Goal: Task Accomplishment & Management: Manage account settings

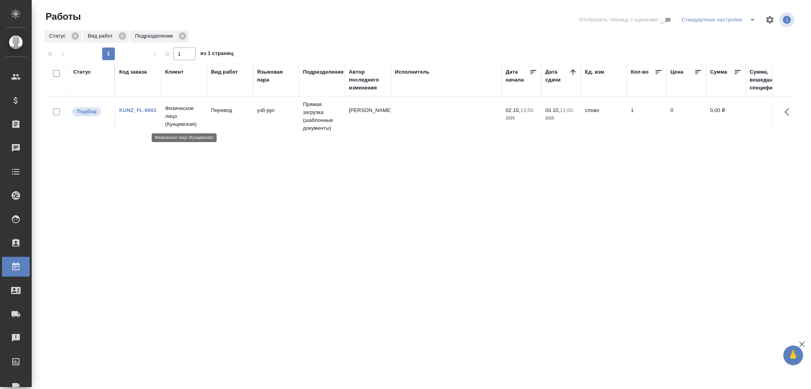
click at [173, 120] on p "Физическое лицо (Кунцевская)" at bounding box center [184, 117] width 38 height 24
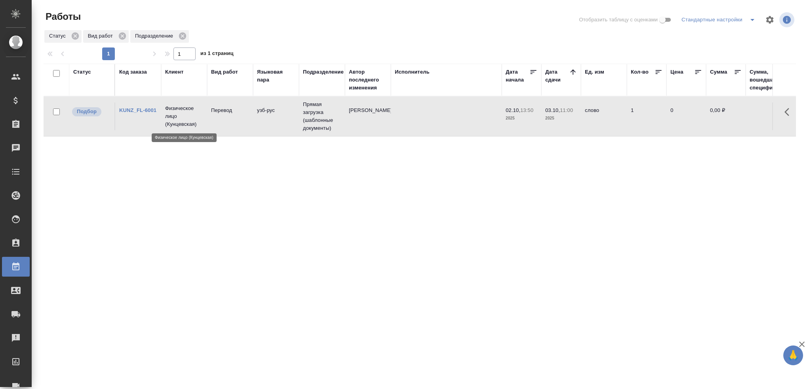
click at [173, 120] on p "Физическое лицо (Кунцевская)" at bounding box center [184, 117] width 38 height 24
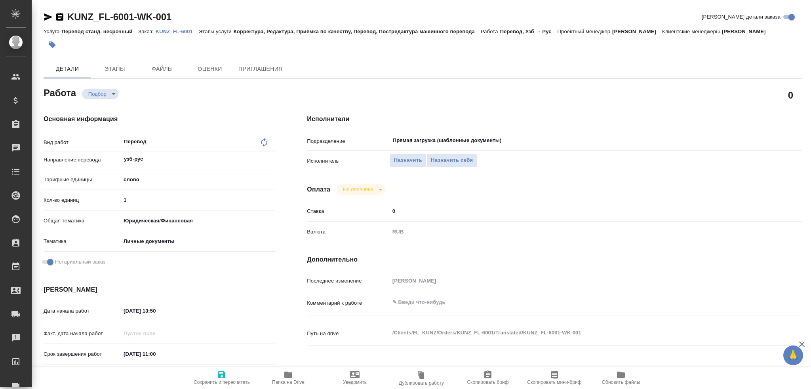
type textarea "x"
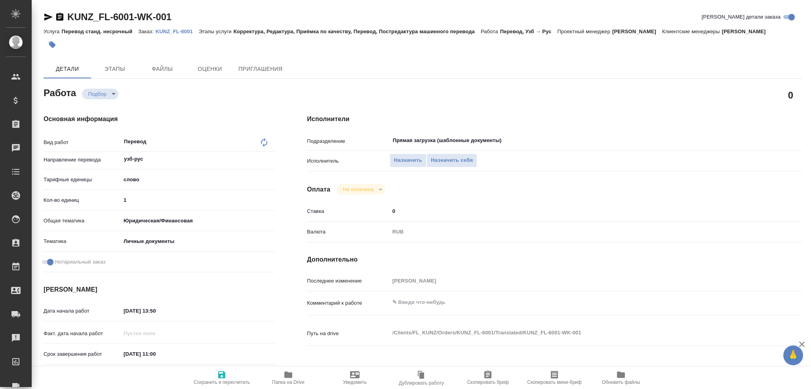
type textarea "x"
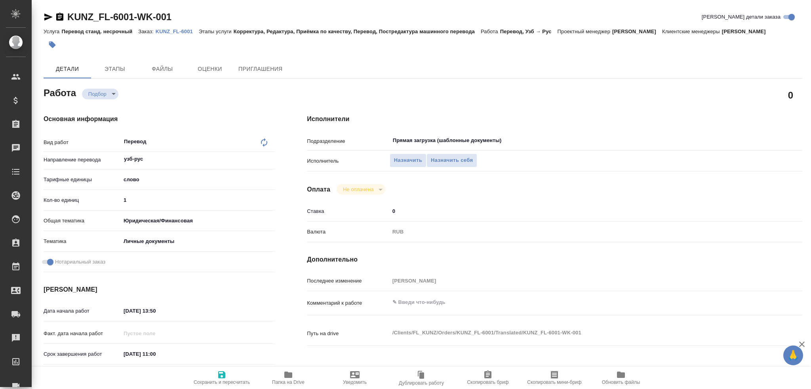
type textarea "x"
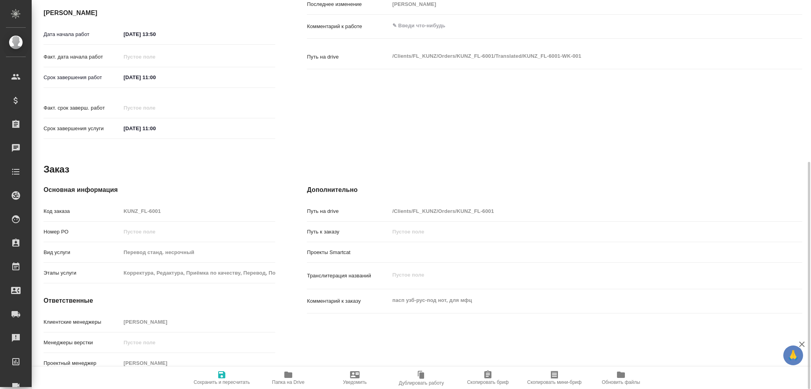
type textarea "x"
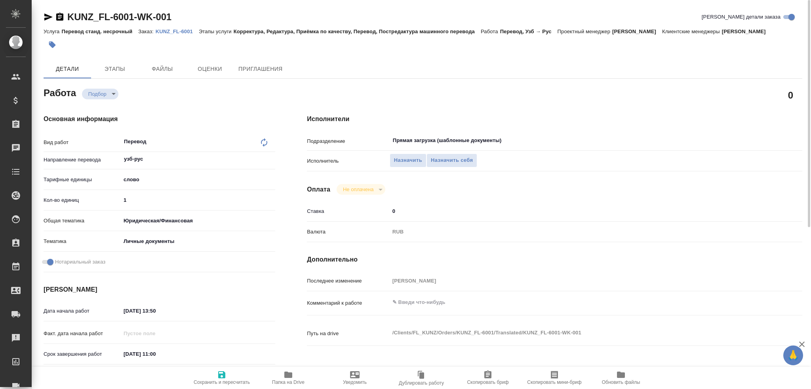
type textarea "x"
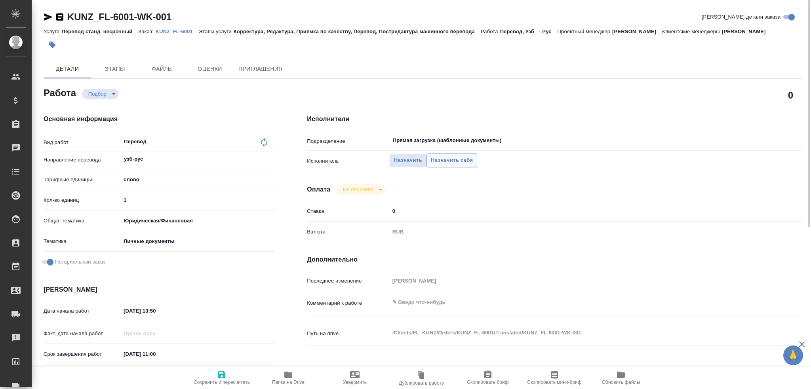
type textarea "x"
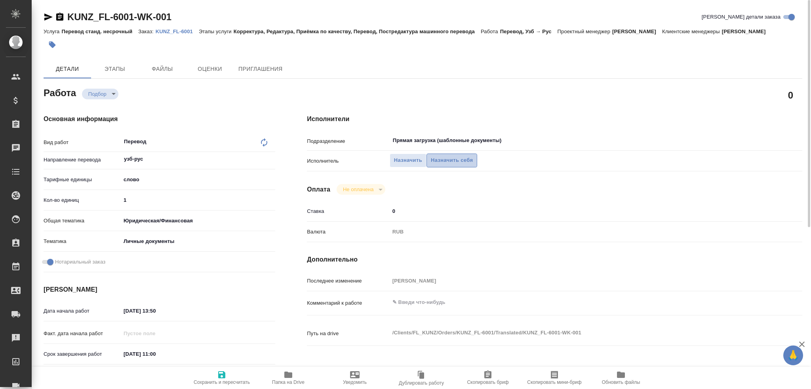
click at [447, 161] on span "Назначить себя" at bounding box center [452, 160] width 42 height 9
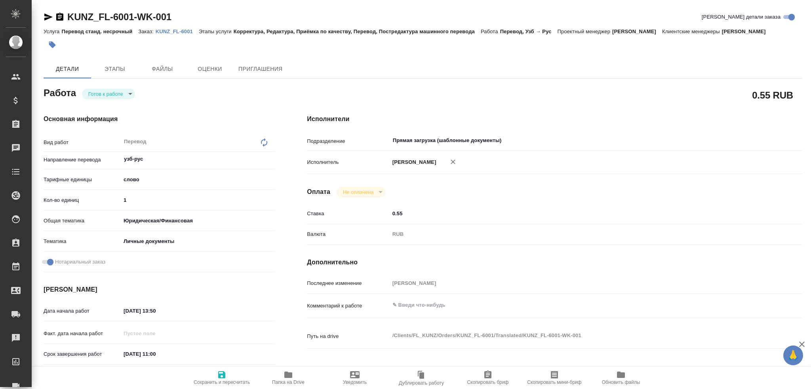
type textarea "x"
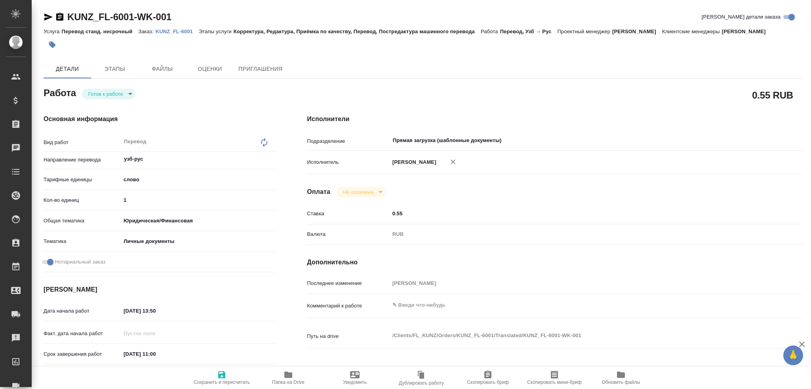
type textarea "x"
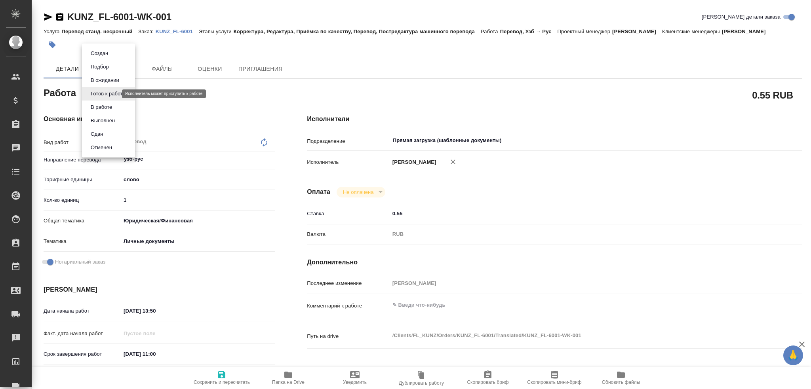
click at [103, 96] on body "🙏 .cls-1 fill:#fff; AWATERA Gusev Alexandr Клиенты Спецификации Заказы Чаты Tod…" at bounding box center [405, 194] width 811 height 389
click at [101, 104] on button "В работе" at bounding box center [101, 107] width 26 height 9
type textarea "x"
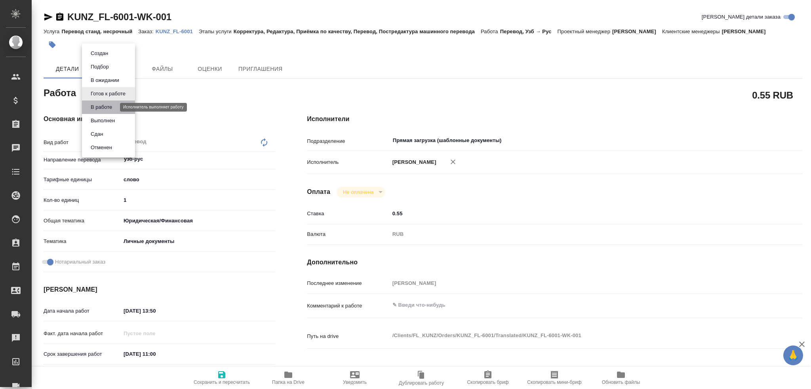
type textarea "x"
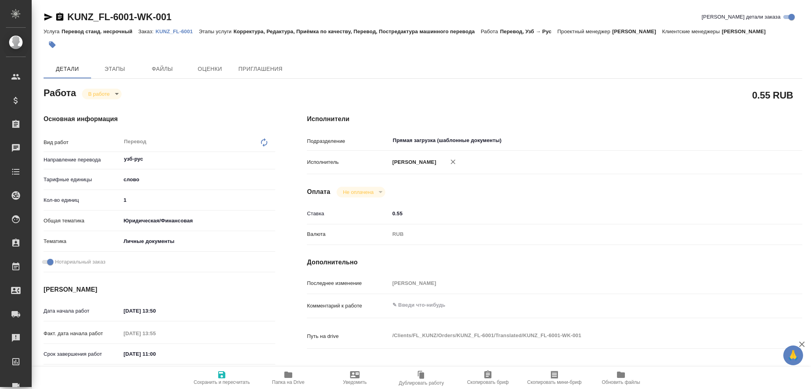
type textarea "x"
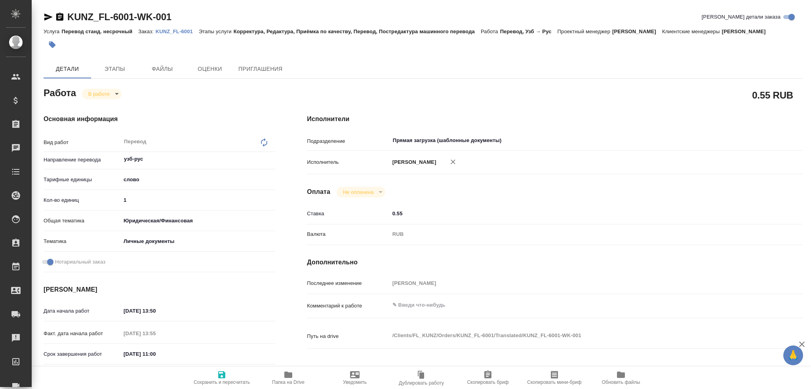
type textarea "x"
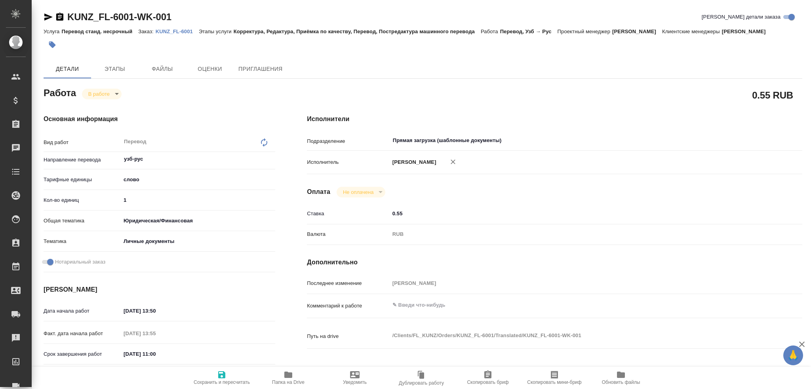
type textarea "x"
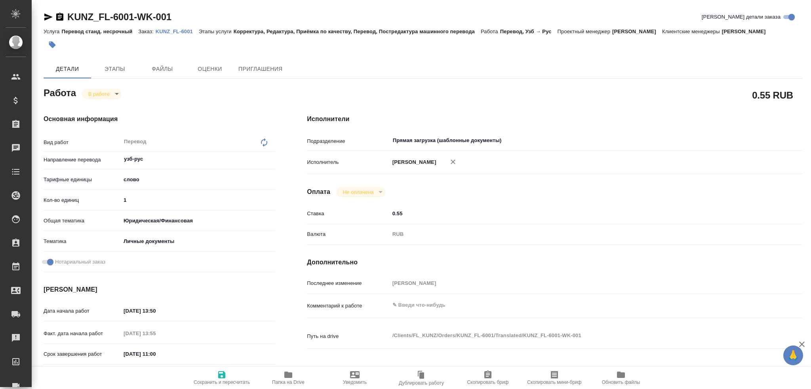
type textarea "x"
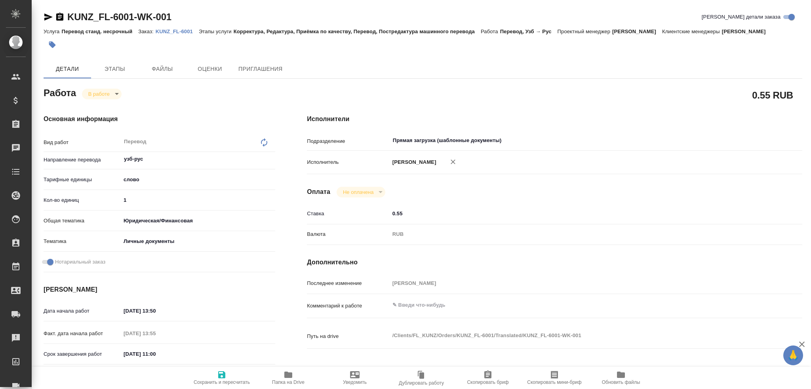
type textarea "x"
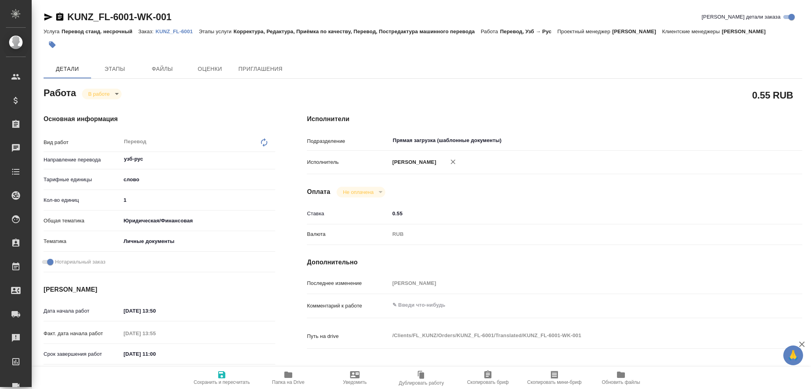
type textarea "x"
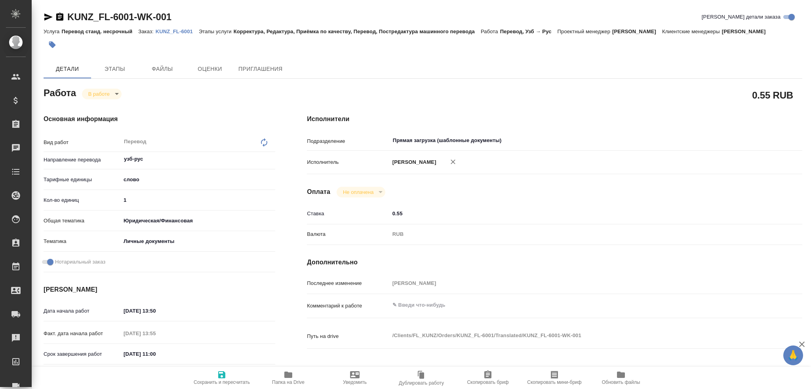
type textarea "x"
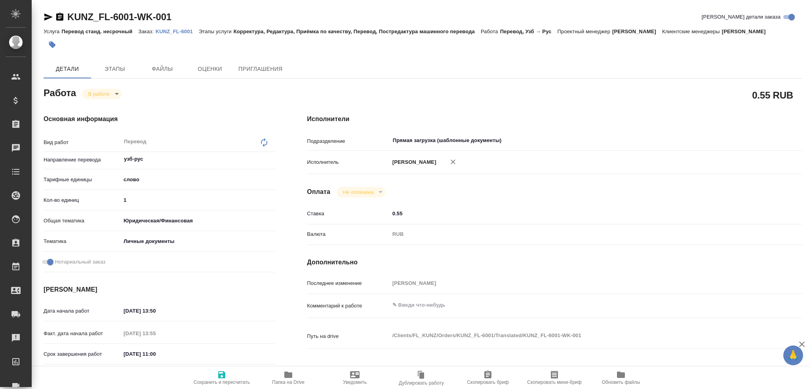
type textarea "x"
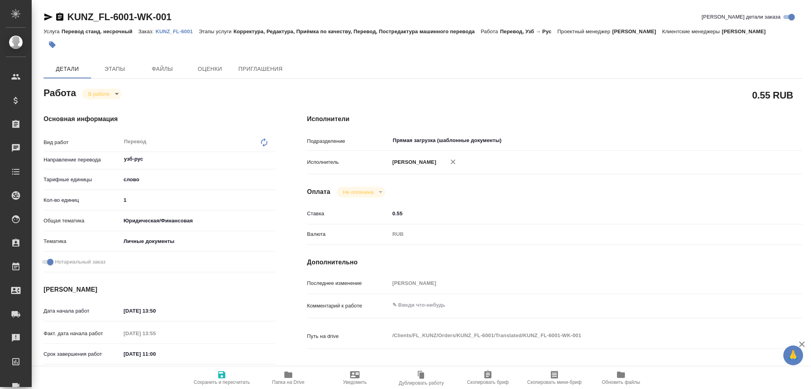
type textarea "x"
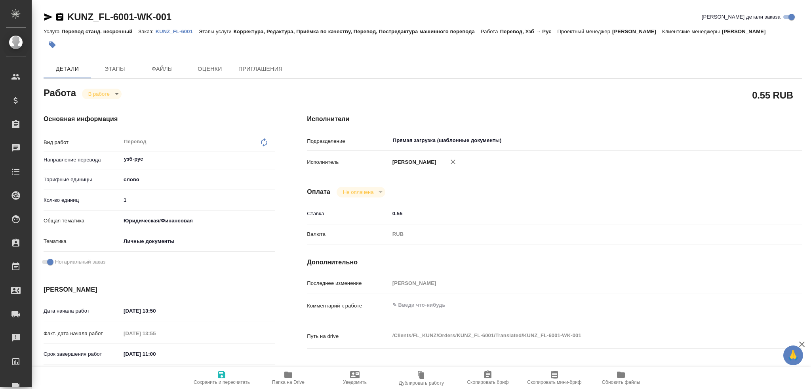
type textarea "x"
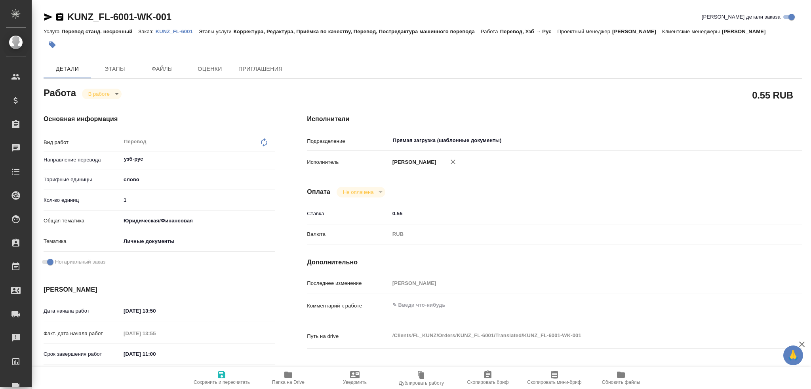
type textarea "x"
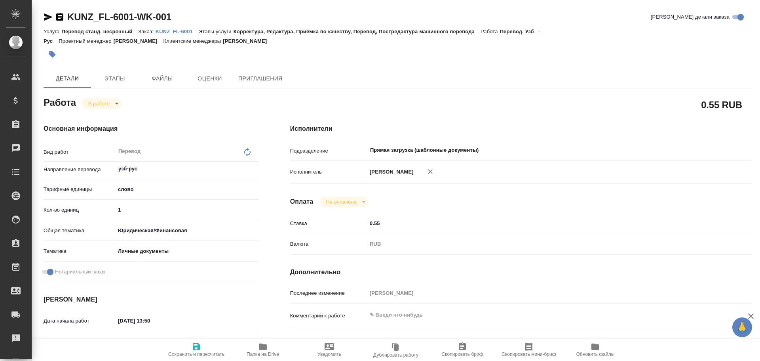
type textarea "x"
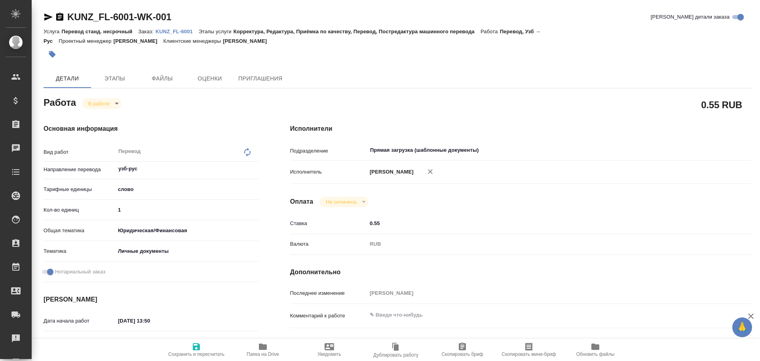
click at [260, 343] on icon "button" at bounding box center [263, 346] width 8 height 6
click at [169, 203] on div "Кол-во единиц 1" at bounding box center [151, 210] width 215 height 14
click at [156, 205] on input "1" at bounding box center [186, 209] width 143 height 11
type textarea "x"
type input "10"
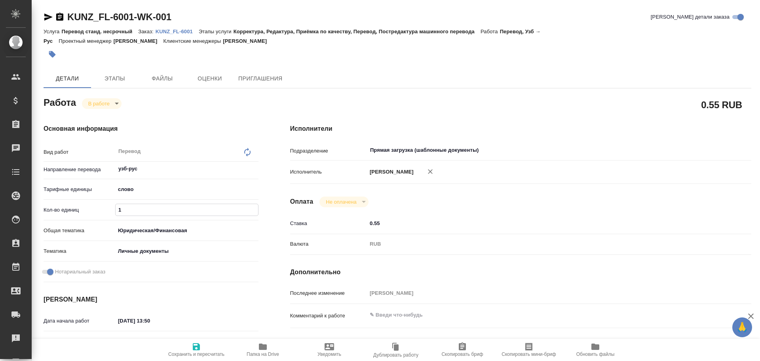
type textarea "x"
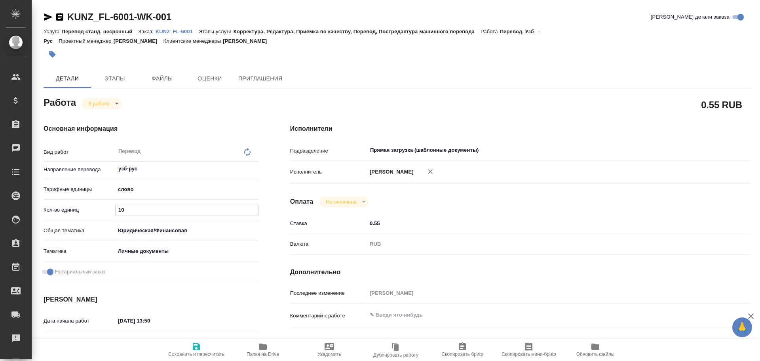
type input "100"
type textarea "x"
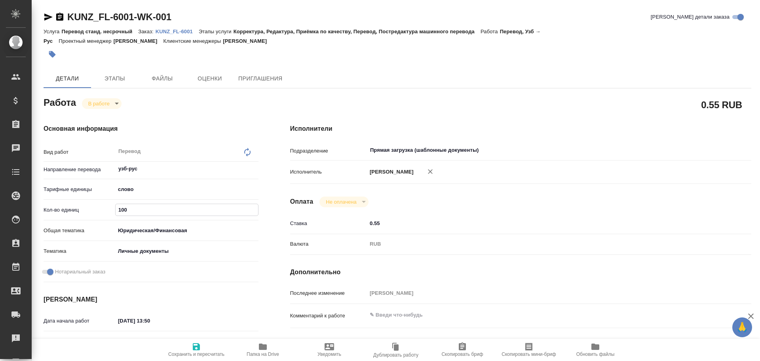
type input "100"
click at [201, 353] on span "Сохранить и пересчитать" at bounding box center [196, 354] width 56 height 6
type textarea "x"
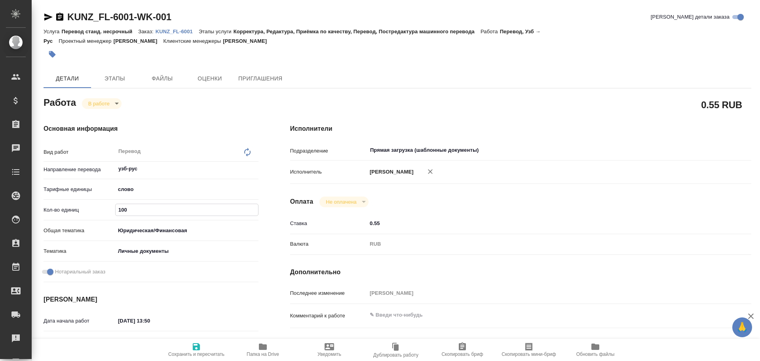
type textarea "x"
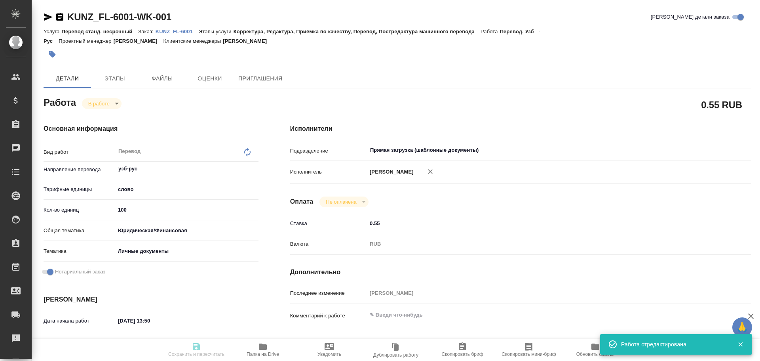
type textarea "x"
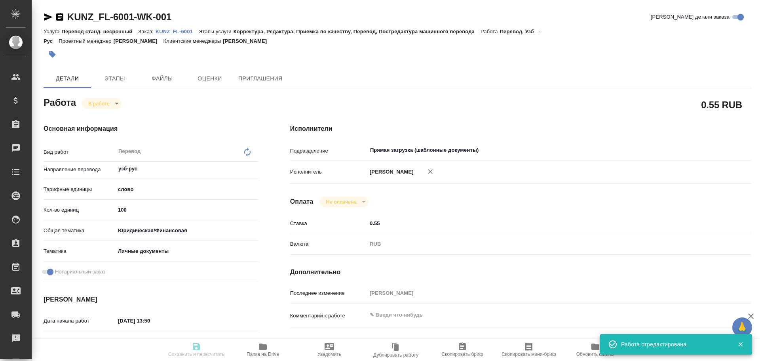
type input "inProgress"
type textarea "Перевод"
type textarea "x"
type input "узб-рус"
type input "5a8b1489cc6b4906c91bfd90"
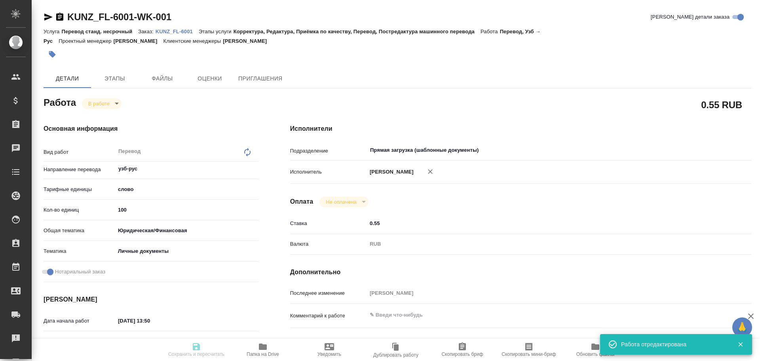
type input "100"
type input "yr-fn"
type input "5a8b8b956a9677013d343cfe"
checkbox input "true"
type input "02.10.2025 13:50"
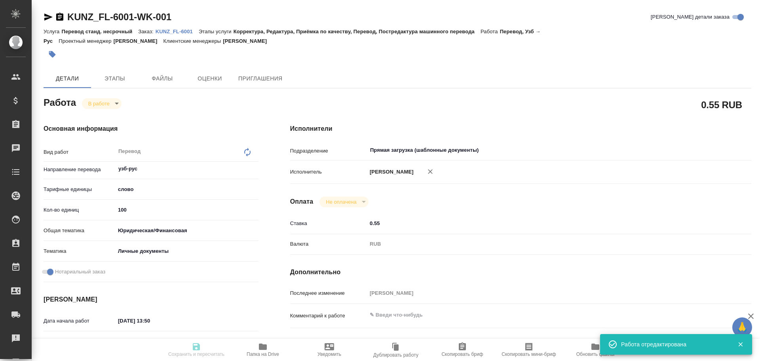
type input "02.10.2025 13:55"
type input "03.10.2025 11:00"
type input "Прямая загрузка (шаблонные документы)"
type input "notPayed"
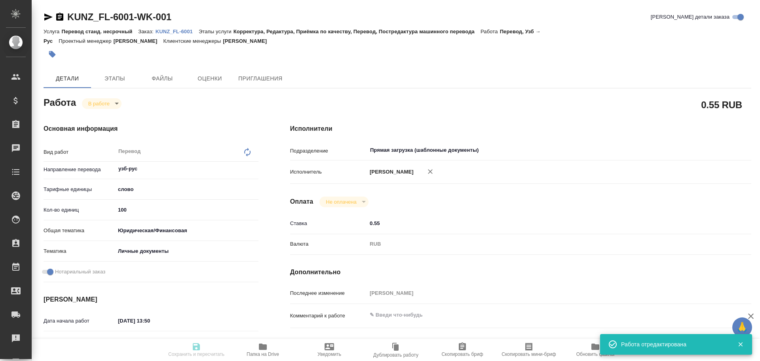
type input "0.55"
type input "RUB"
type input "Гусев Александр"
type textarea "x"
type textarea "/Clients/FL_KUNZ/Orders/KUNZ_FL-6001/Translated/KUNZ_FL-6001-WK-001"
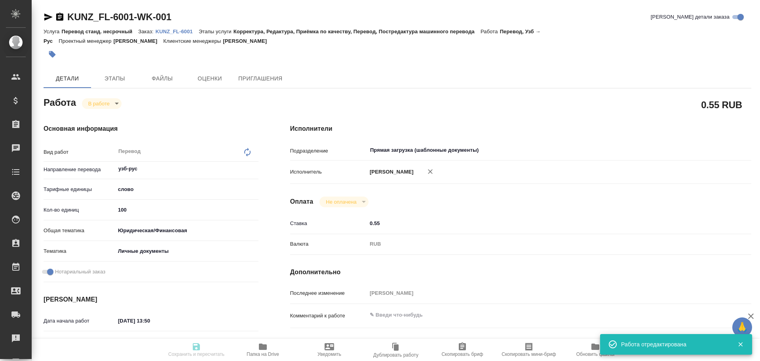
type textarea "x"
type input "KUNZ_FL-6001"
type input "Перевод станд. несрочный"
type input "Корректура, Редактура, Приёмка по качеству, Перевод, Постредактура машинного пе…"
type input "Веселова Юлия"
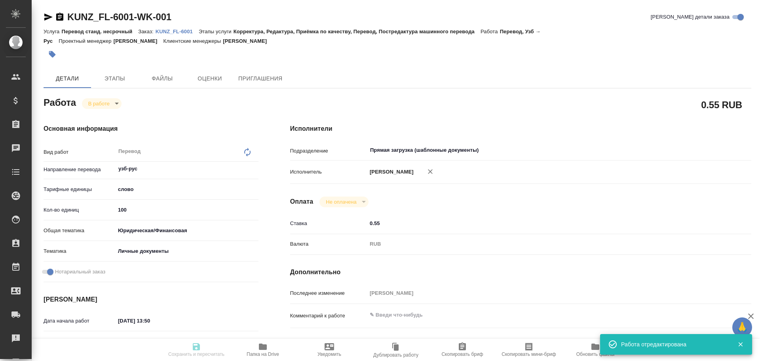
type input "/Clients/FL_KUNZ/Orders/KUNZ_FL-6001"
type textarea "x"
type textarea "пасп узб-рус-под нот, для мфц"
type textarea "x"
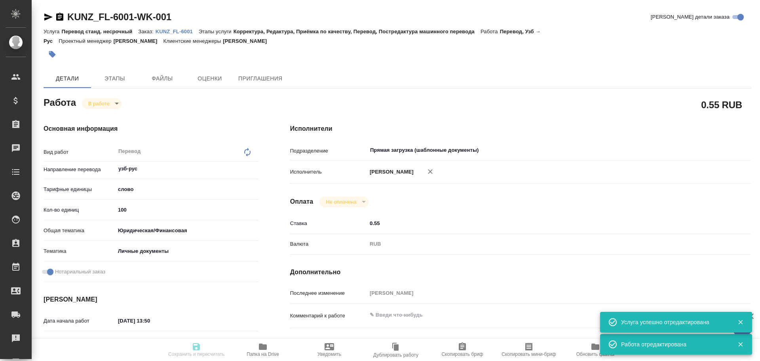
type textarea "x"
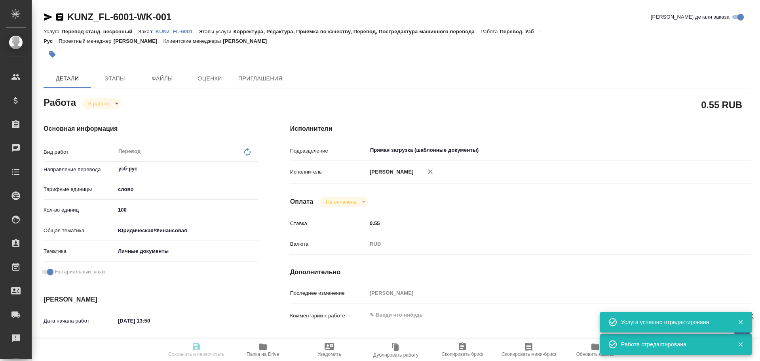
type textarea "x"
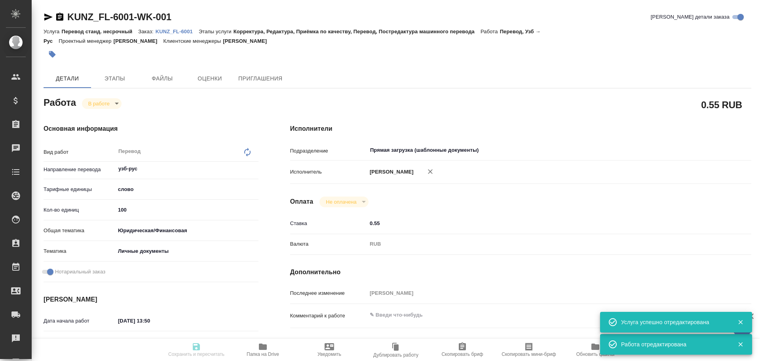
type textarea "x"
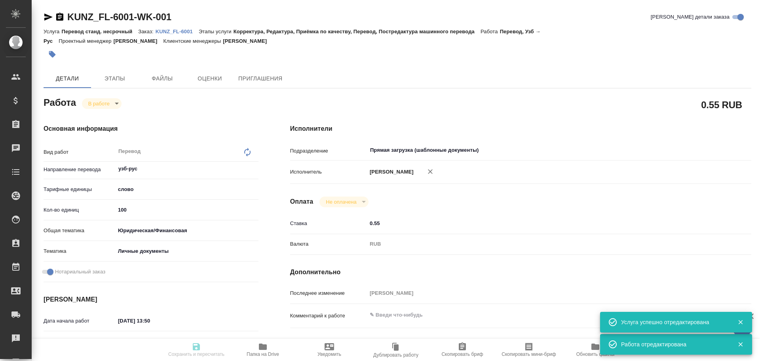
type textarea "x"
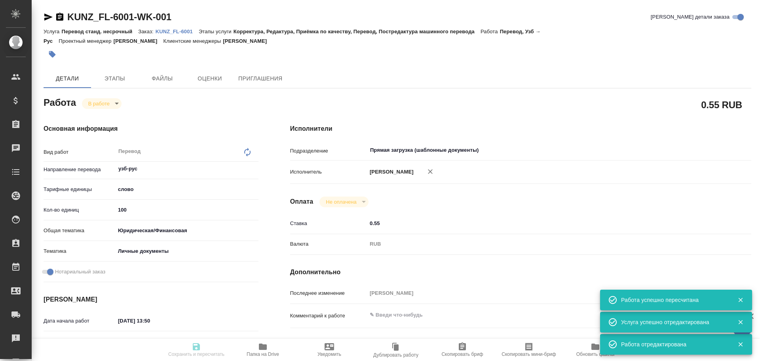
type input "inProgress"
type textarea "Перевод"
type textarea "x"
type input "узб-рус"
type input "5a8b1489cc6b4906c91bfd90"
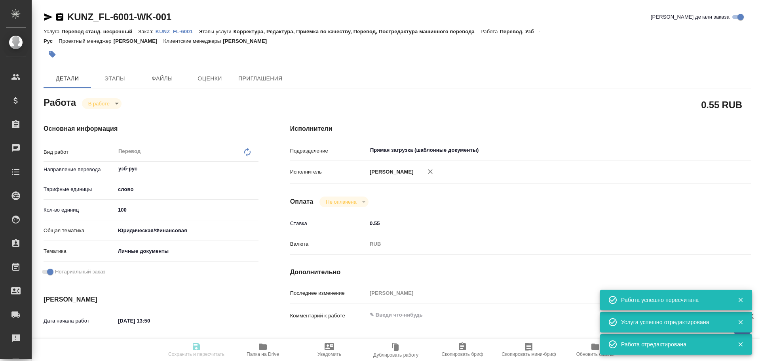
type input "100"
type input "yr-fn"
type input "5a8b8b956a9677013d343cfe"
checkbox input "true"
type input "02.10.2025 13:50"
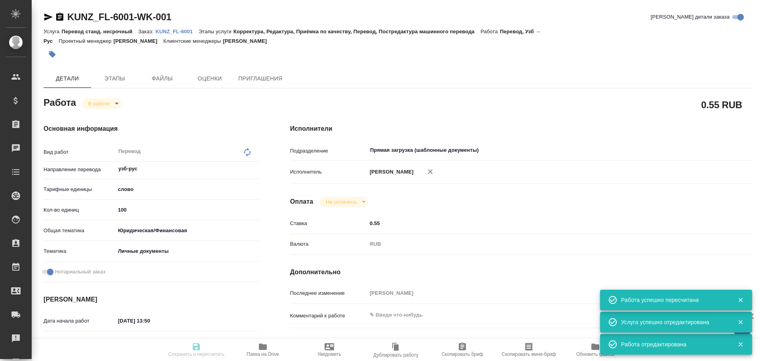
type input "02.10.2025 13:55"
type input "03.10.2025 11:00"
type input "Прямая загрузка (шаблонные документы)"
type input "notPayed"
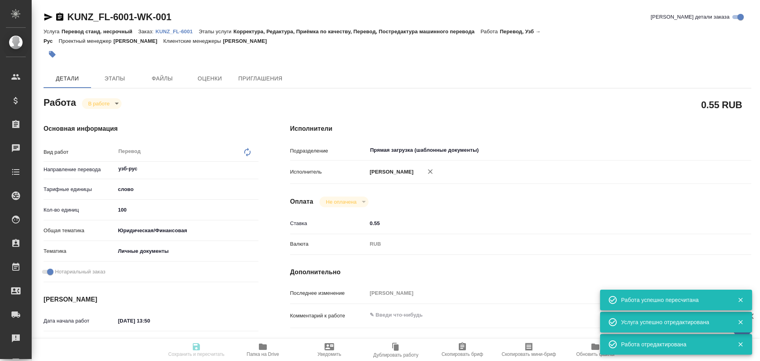
type input "0.55"
type input "RUB"
type input "Гусев Александр"
type textarea "x"
type textarea "/Clients/FL_KUNZ/Orders/KUNZ_FL-6001/Translated/KUNZ_FL-6001-WK-001"
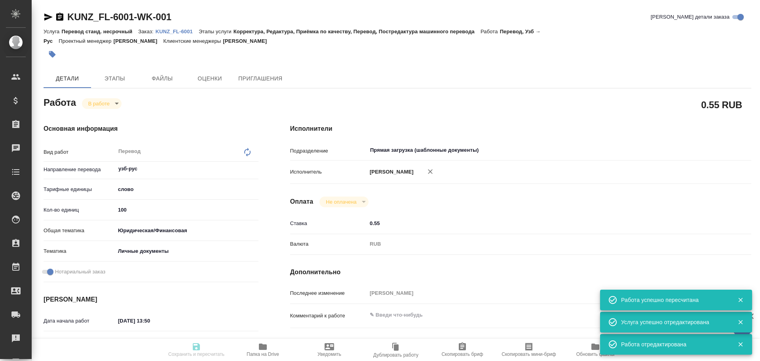
type textarea "x"
type input "KUNZ_FL-6001"
type input "Перевод станд. несрочный"
type input "Корректура, Редактура, Приёмка по качеству, Перевод, Постредактура машинного пе…"
type input "Веселова Юлия"
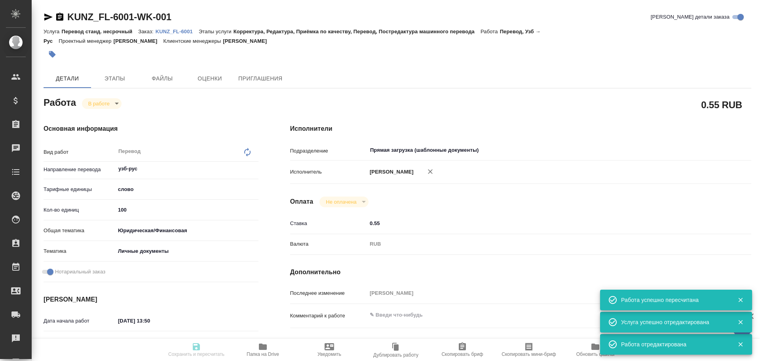
type input "/Clients/FL_KUNZ/Orders/KUNZ_FL-6001"
type textarea "x"
type textarea "пасп узб-рус-под нот, для мфц"
type textarea "x"
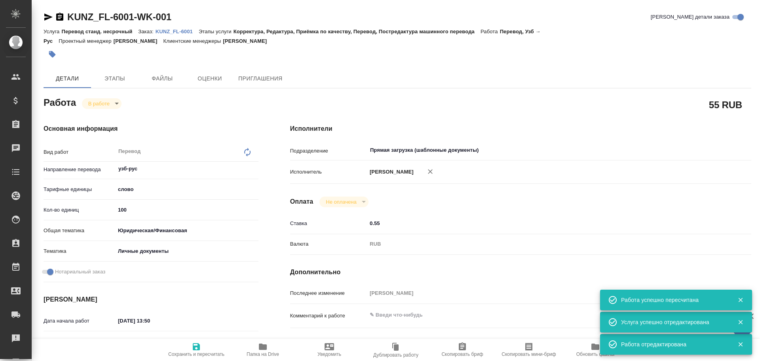
type textarea "x"
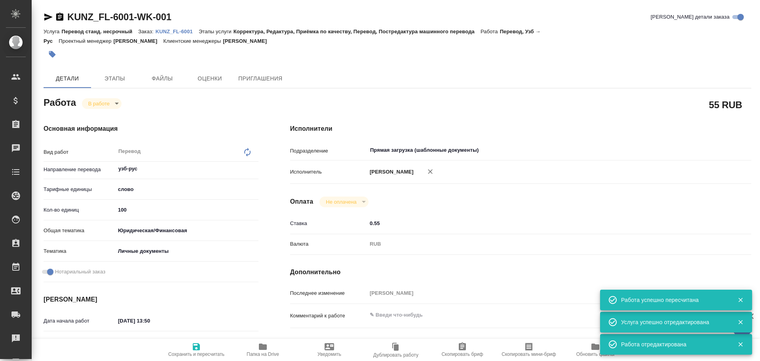
type textarea "x"
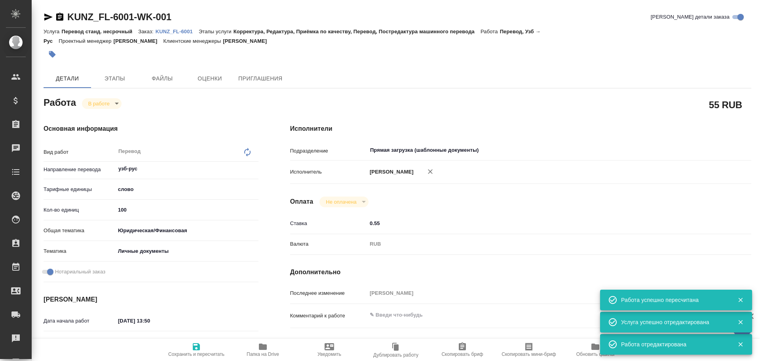
type textarea "x"
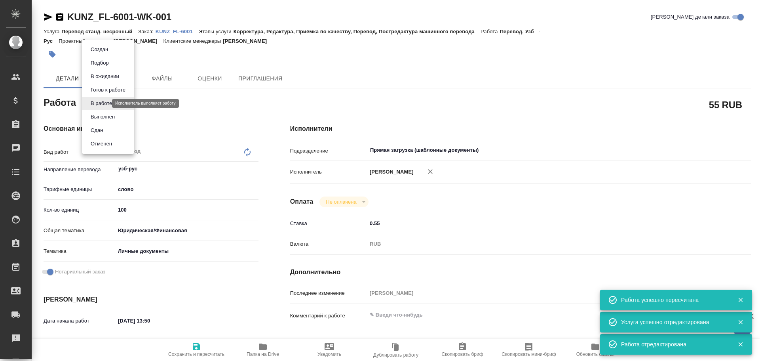
click at [88, 106] on body "🙏 .cls-1 fill:#fff; AWATERA Gusev Alexandr Клиенты Спецификации Заказы 0 Чаты T…" at bounding box center [380, 180] width 760 height 361
type textarea "x"
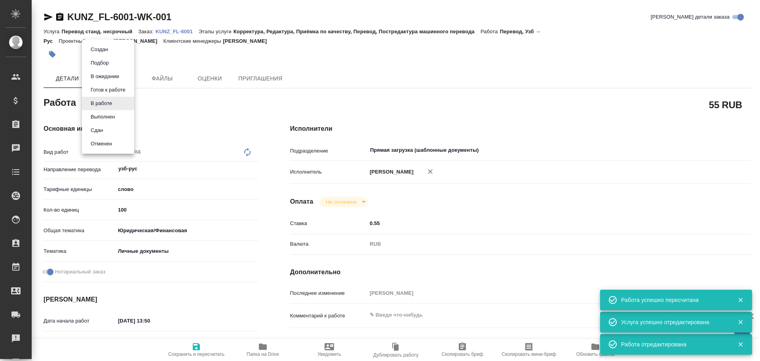
type textarea "x"
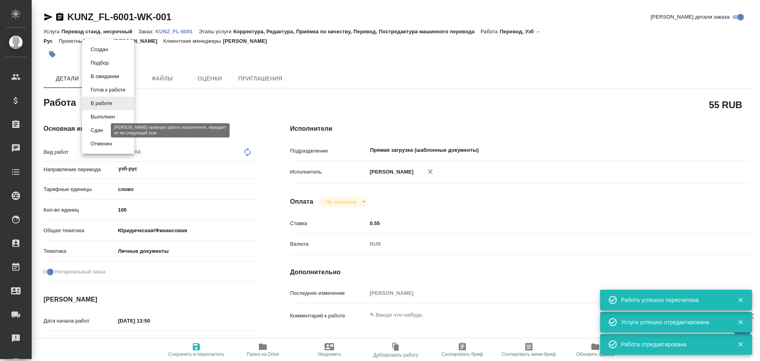
click at [93, 131] on button "Сдан" at bounding box center [96, 130] width 17 height 9
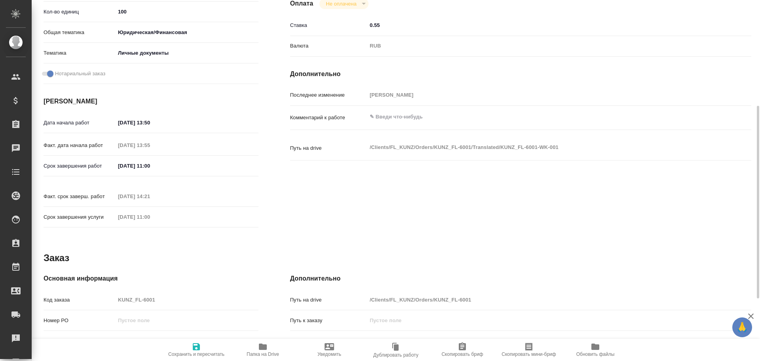
scroll to position [238, 0]
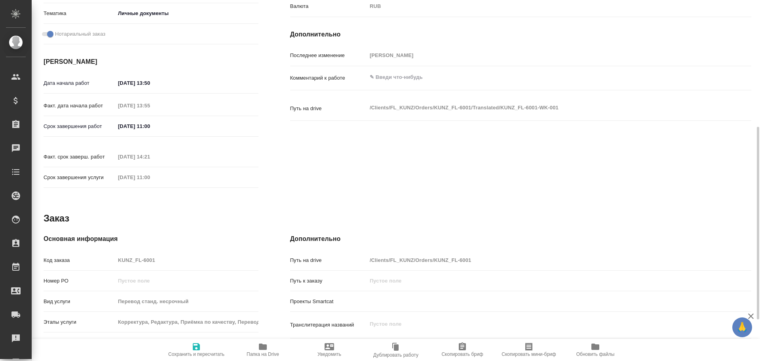
click at [102, 253] on div "Код заказа KUNZ_FL-6001" at bounding box center [151, 260] width 215 height 14
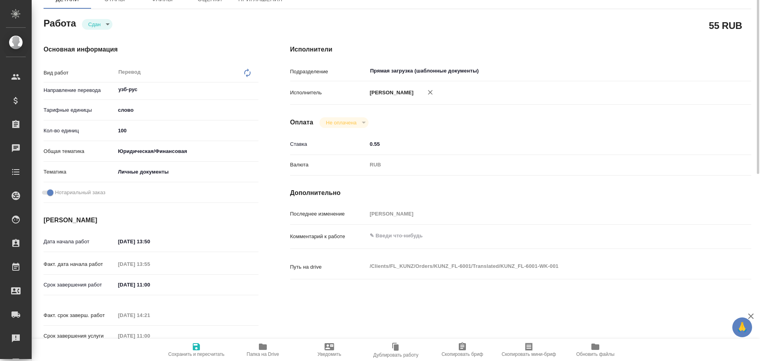
scroll to position [0, 0]
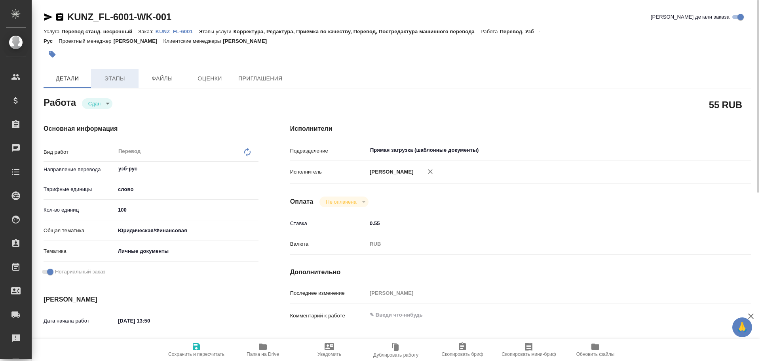
click at [108, 77] on span "Этапы" at bounding box center [115, 79] width 38 height 10
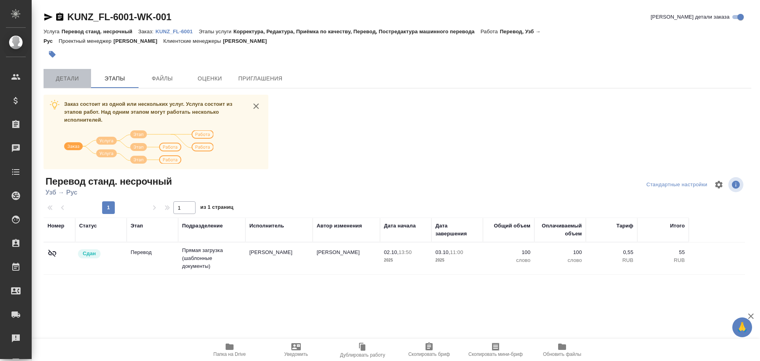
click at [84, 87] on button "Детали" at bounding box center [68, 78] width 48 height 19
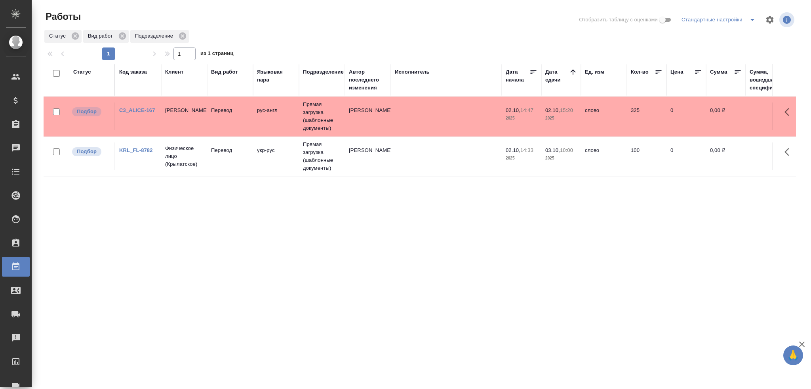
click at [168, 122] on td "Алиса Селезнева" at bounding box center [184, 117] width 46 height 28
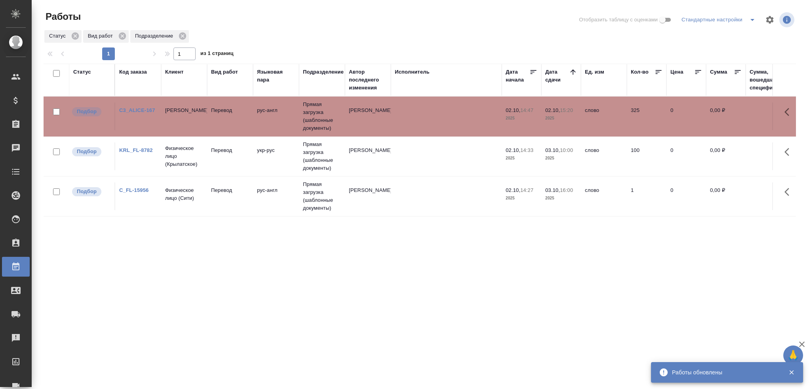
click at [282, 197] on td "рус-англ" at bounding box center [276, 196] width 46 height 28
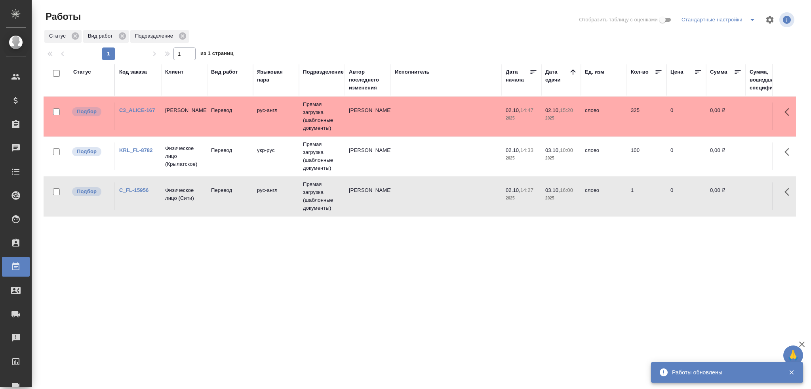
click at [282, 197] on td "рус-англ" at bounding box center [276, 196] width 46 height 28
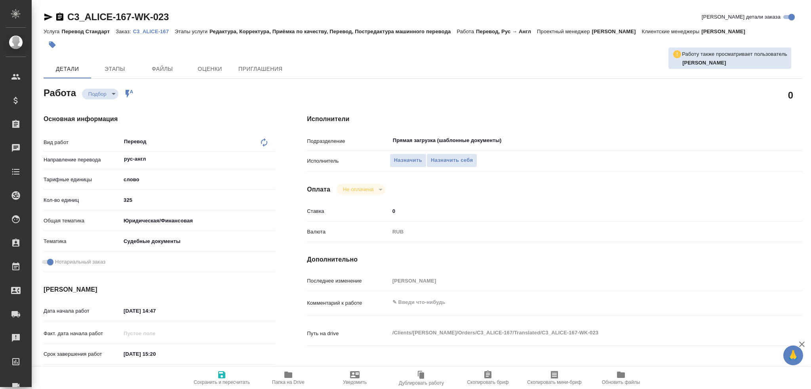
type textarea "x"
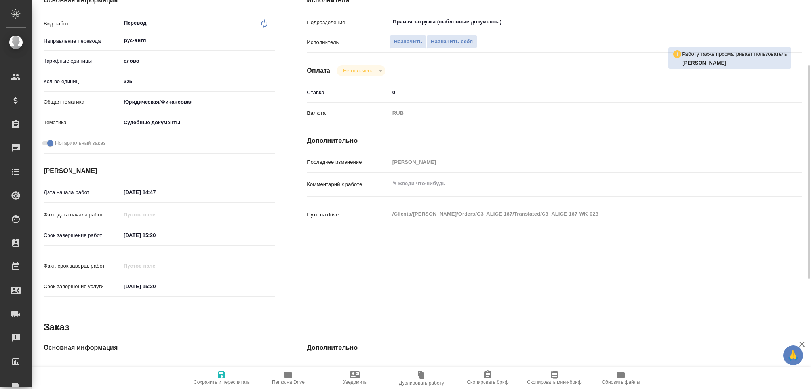
scroll to position [317, 0]
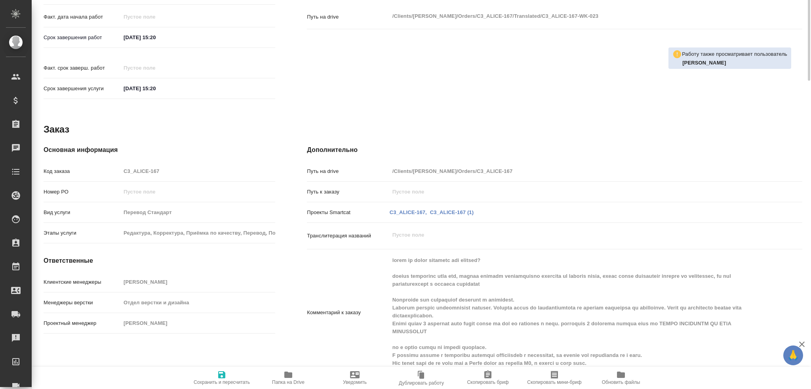
type textarea "x"
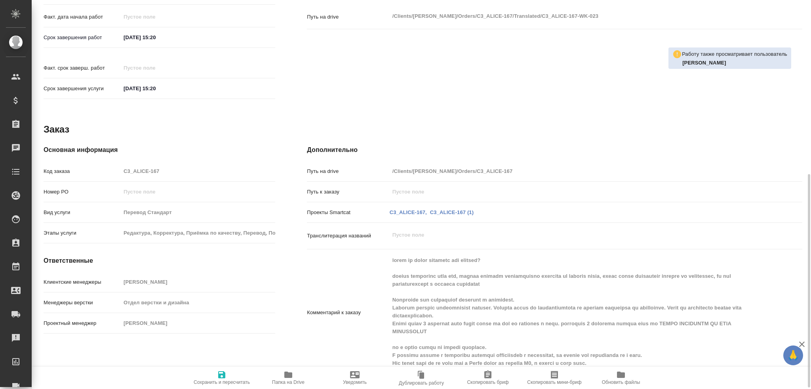
type textarea "x"
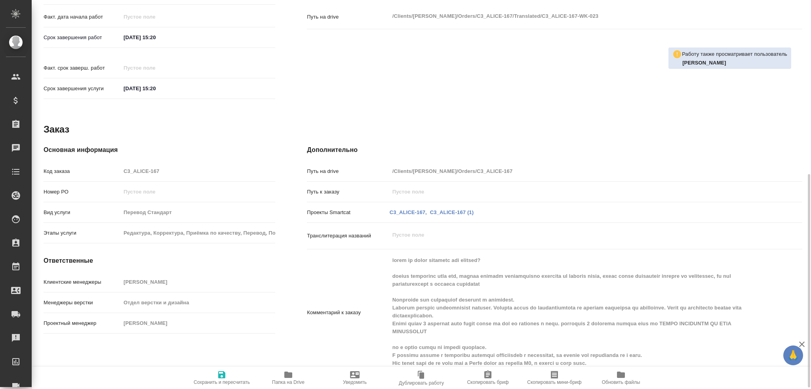
type textarea "x"
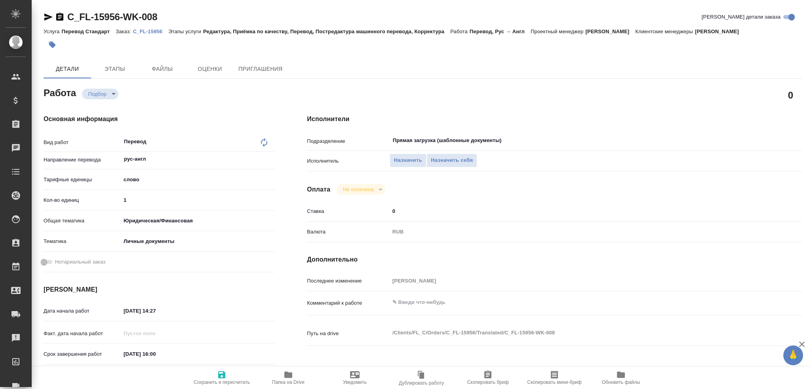
type textarea "x"
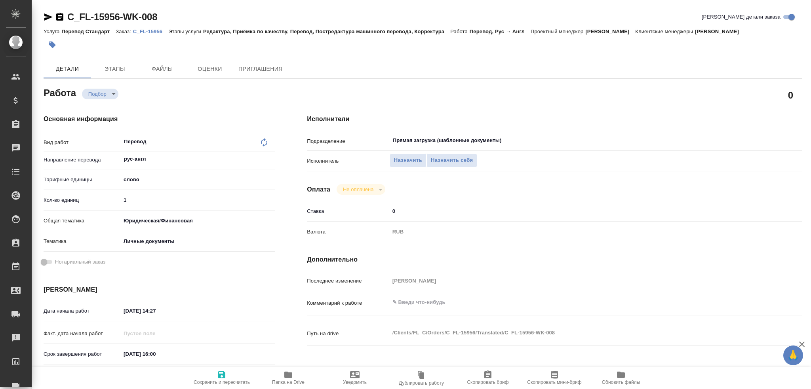
type textarea "x"
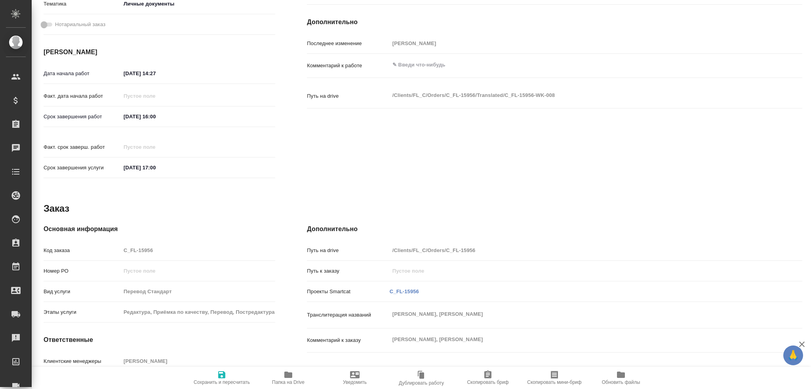
scroll to position [277, 0]
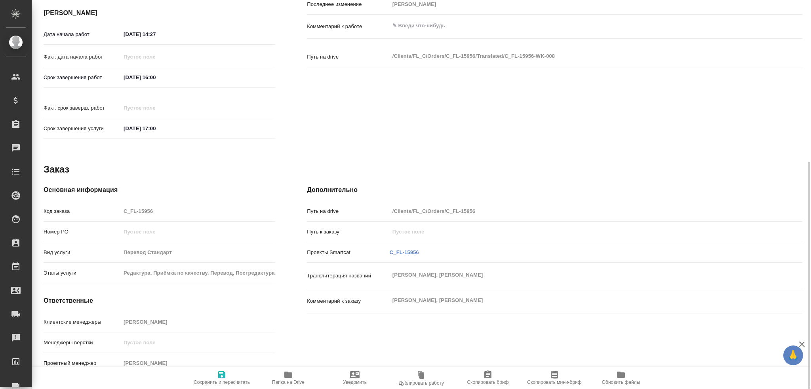
type textarea "x"
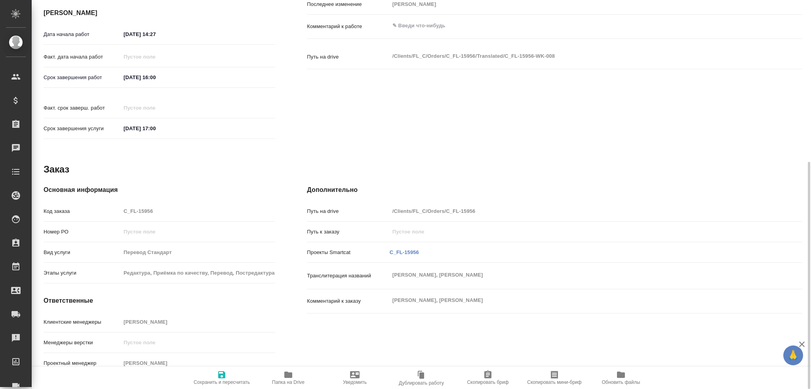
type textarea "x"
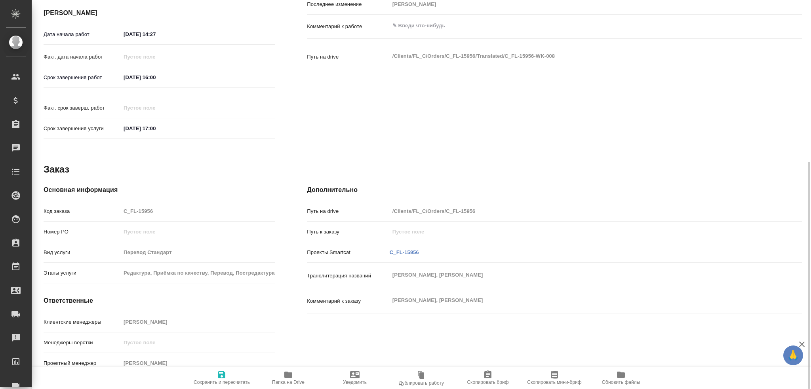
type textarea "x"
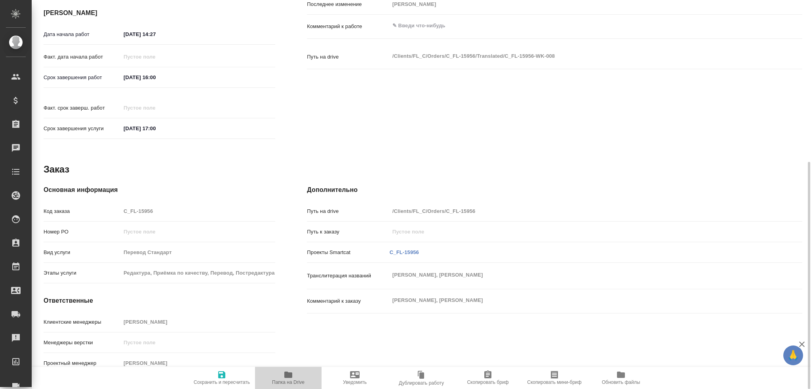
click at [289, 372] on icon "button" at bounding box center [288, 375] width 10 height 10
